Goal: Obtain resource: Download file/media

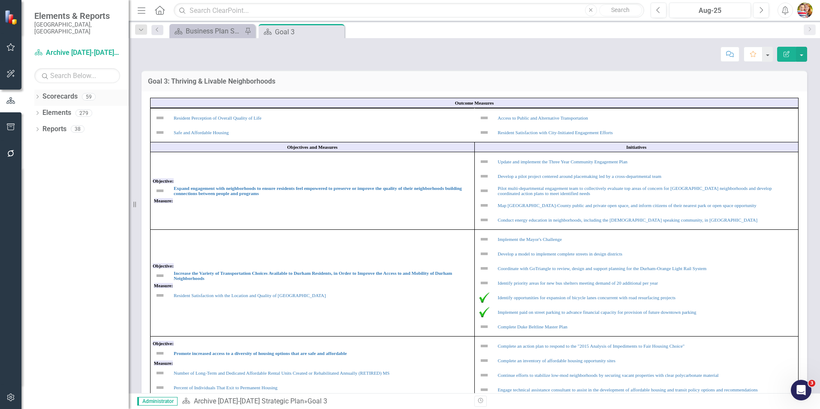
click at [65, 92] on link "Scorecards" at bounding box center [59, 97] width 35 height 10
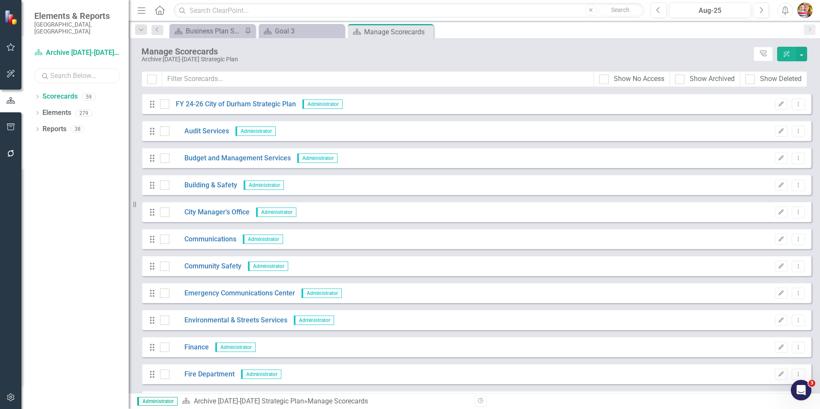
click at [65, 70] on input "text" at bounding box center [77, 75] width 86 height 15
type input "water"
click at [36, 95] on icon "Dropdown" at bounding box center [37, 97] width 6 height 5
click at [86, 173] on link "Water Management" at bounding box center [92, 178] width 73 height 10
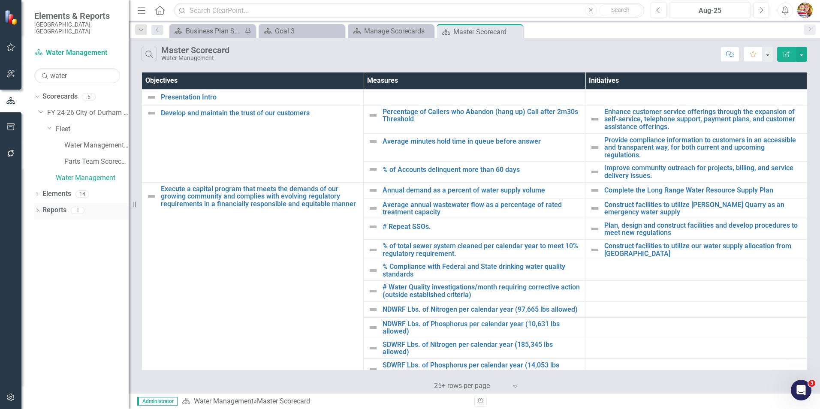
click at [59, 206] on link "Reports" at bounding box center [54, 211] width 24 height 10
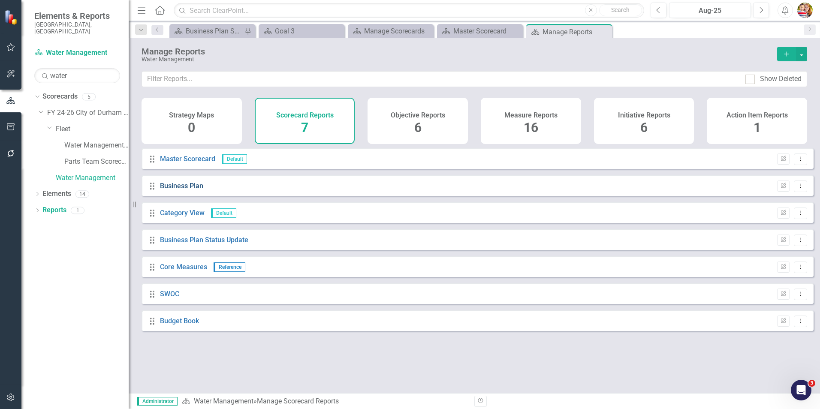
click at [188, 190] on link "Business Plan" at bounding box center [181, 186] width 43 height 8
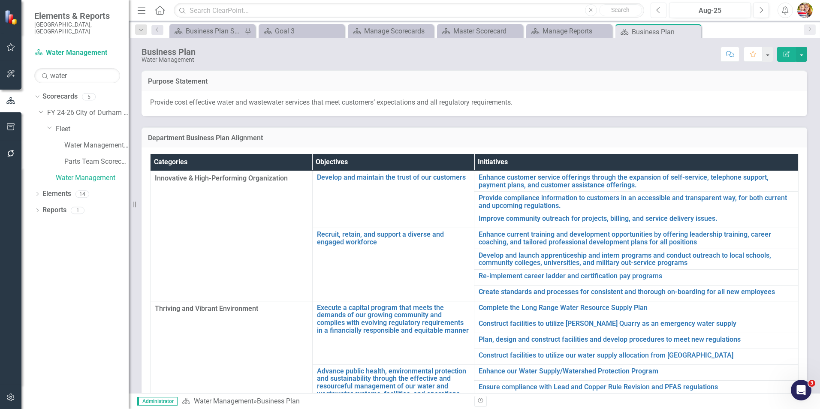
click at [657, 9] on icon "Previous" at bounding box center [658, 10] width 5 height 8
click at [806, 58] on button "button" at bounding box center [801, 54] width 11 height 15
click at [768, 121] on link "PDF Export to PDF" at bounding box center [773, 120] width 70 height 16
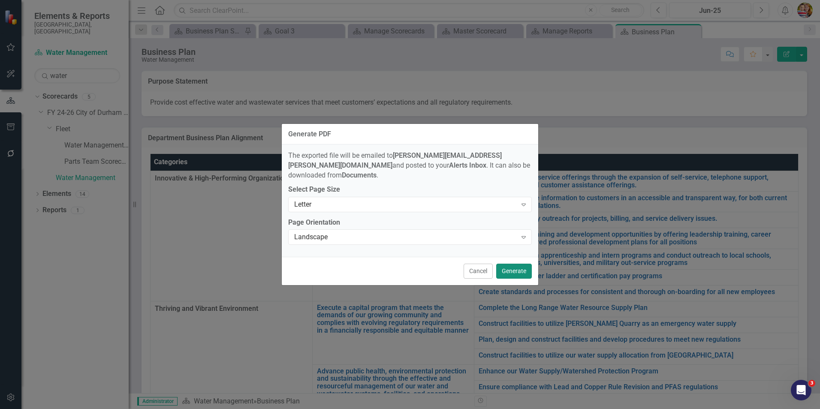
click at [511, 267] on button "Generate" at bounding box center [514, 271] width 36 height 15
